Goal: Find contact information: Find contact information

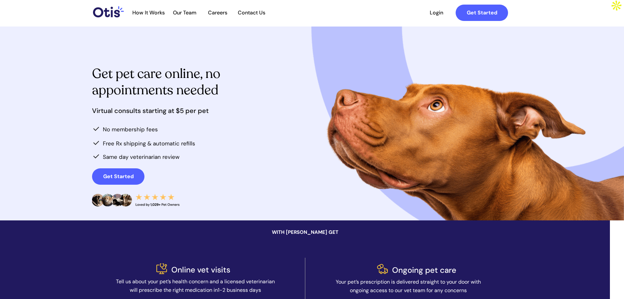
scroll to position [9, 0]
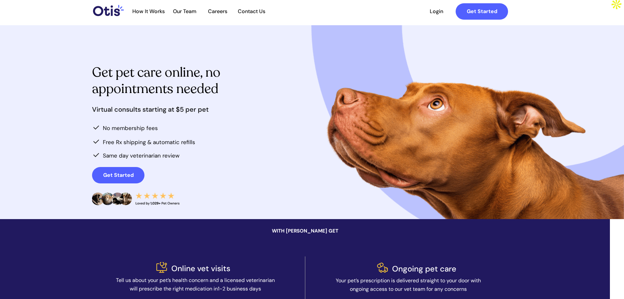
click at [189, 10] on span "Our Team" at bounding box center [185, 11] width 32 height 6
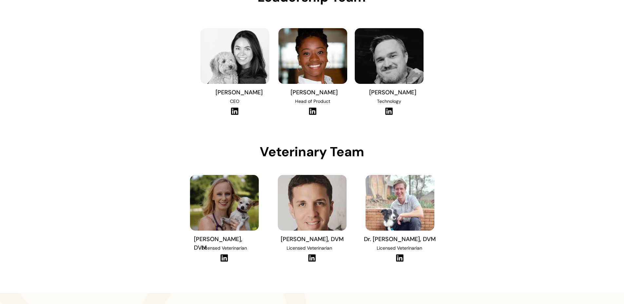
scroll to position [73, 0]
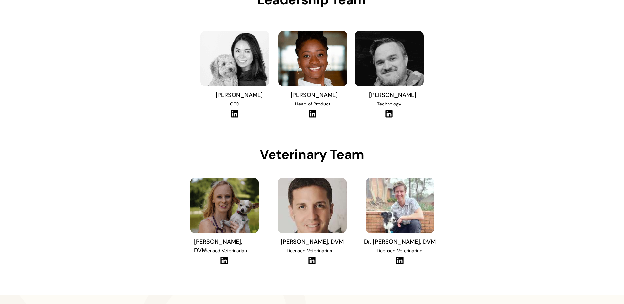
click at [236, 116] on img at bounding box center [234, 114] width 9 height 8
click at [217, 92] on span "[PERSON_NAME]" at bounding box center [239, 95] width 47 height 8
click at [242, 93] on span "[PERSON_NAME]" at bounding box center [239, 95] width 47 height 8
drag, startPoint x: 215, startPoint y: 95, endPoint x: 258, endPoint y: 94, distance: 42.9
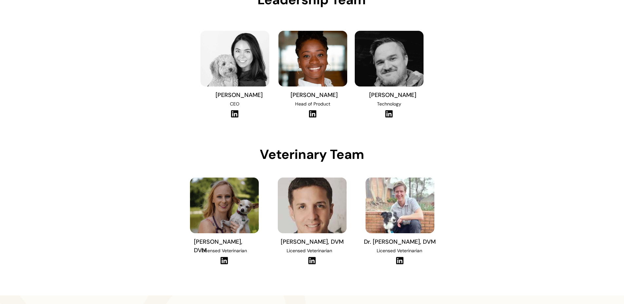
click at [258, 94] on div at bounding box center [235, 72] width 75 height 102
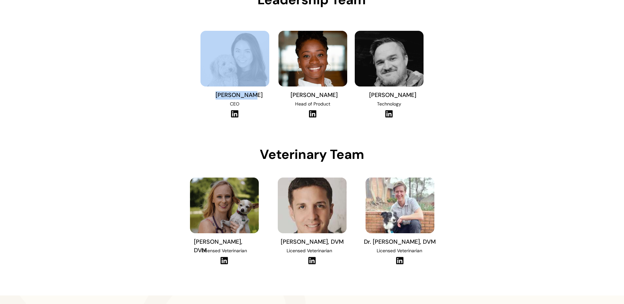
drag, startPoint x: 256, startPoint y: 95, endPoint x: 247, endPoint y: 95, distance: 9.2
click at [247, 95] on div "[PERSON_NAME] CEO" at bounding box center [235, 72] width 75 height 102
click at [218, 94] on span "[PERSON_NAME]" at bounding box center [239, 95] width 47 height 8
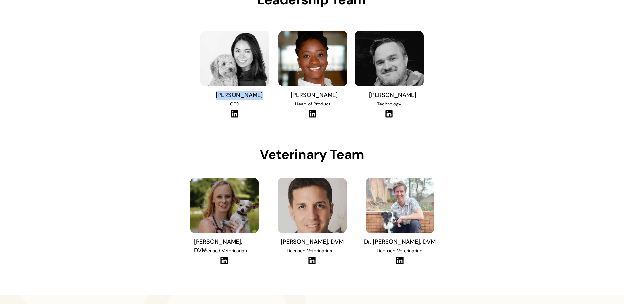
drag, startPoint x: 218, startPoint y: 93, endPoint x: 252, endPoint y: 94, distance: 34.7
click at [252, 94] on span "[PERSON_NAME]" at bounding box center [239, 95] width 47 height 8
copy span "[PERSON_NAME]"
